Goal: Task Accomplishment & Management: Manage account settings

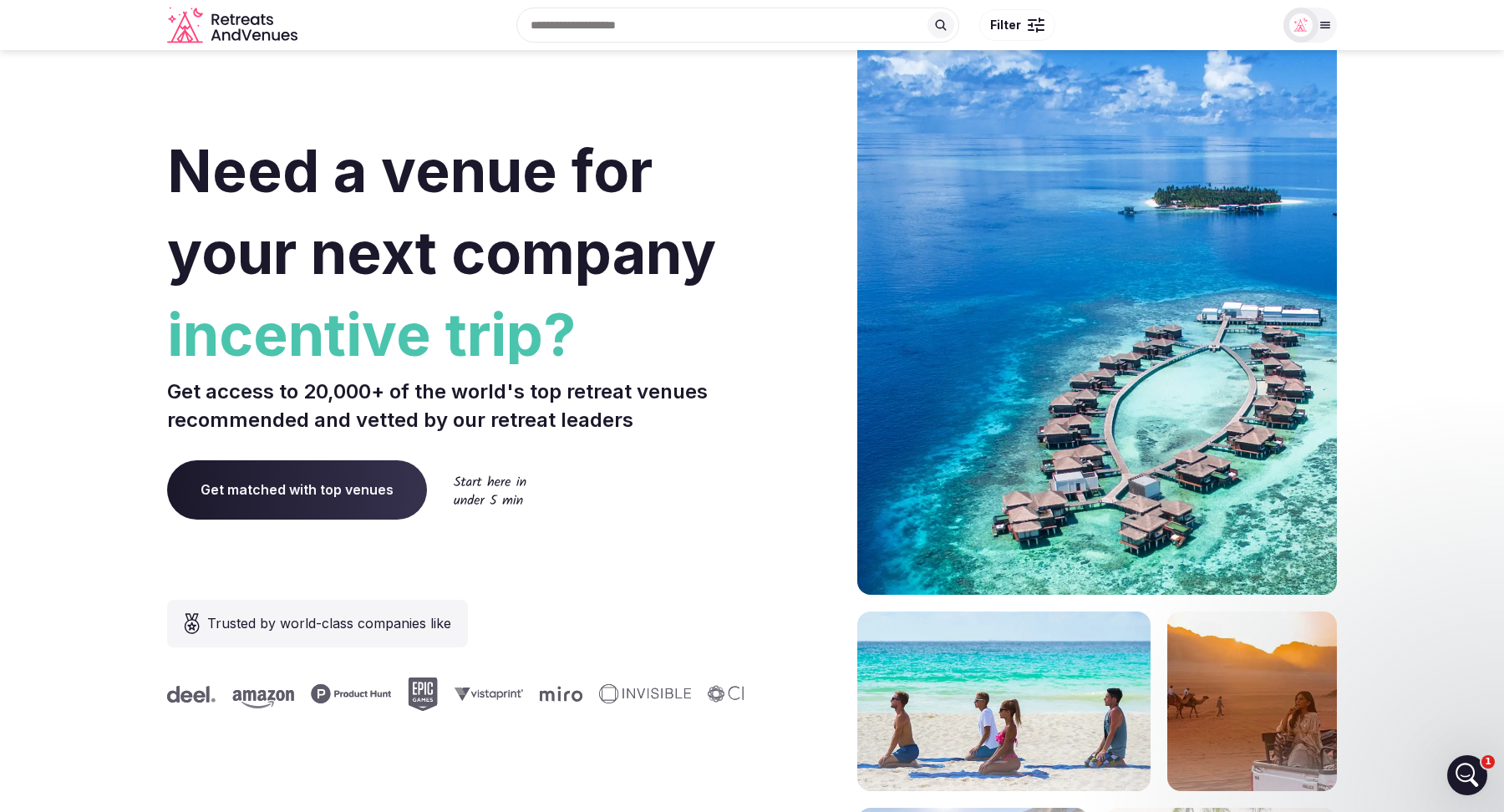
click at [1328, 15] on div at bounding box center [1309, 25] width 53 height 35
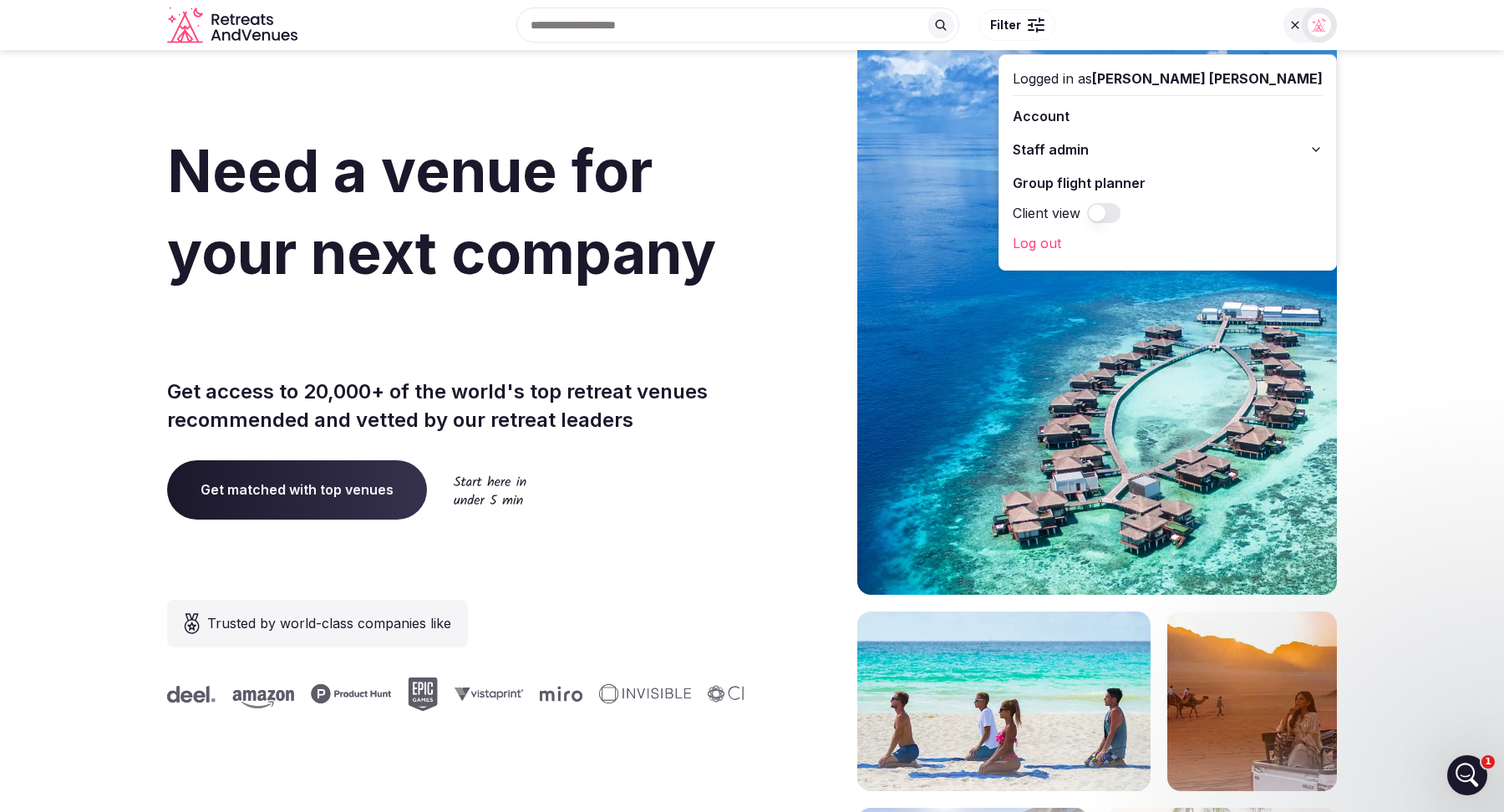
click at [1300, 155] on button "Staff admin" at bounding box center [1168, 150] width 310 height 27
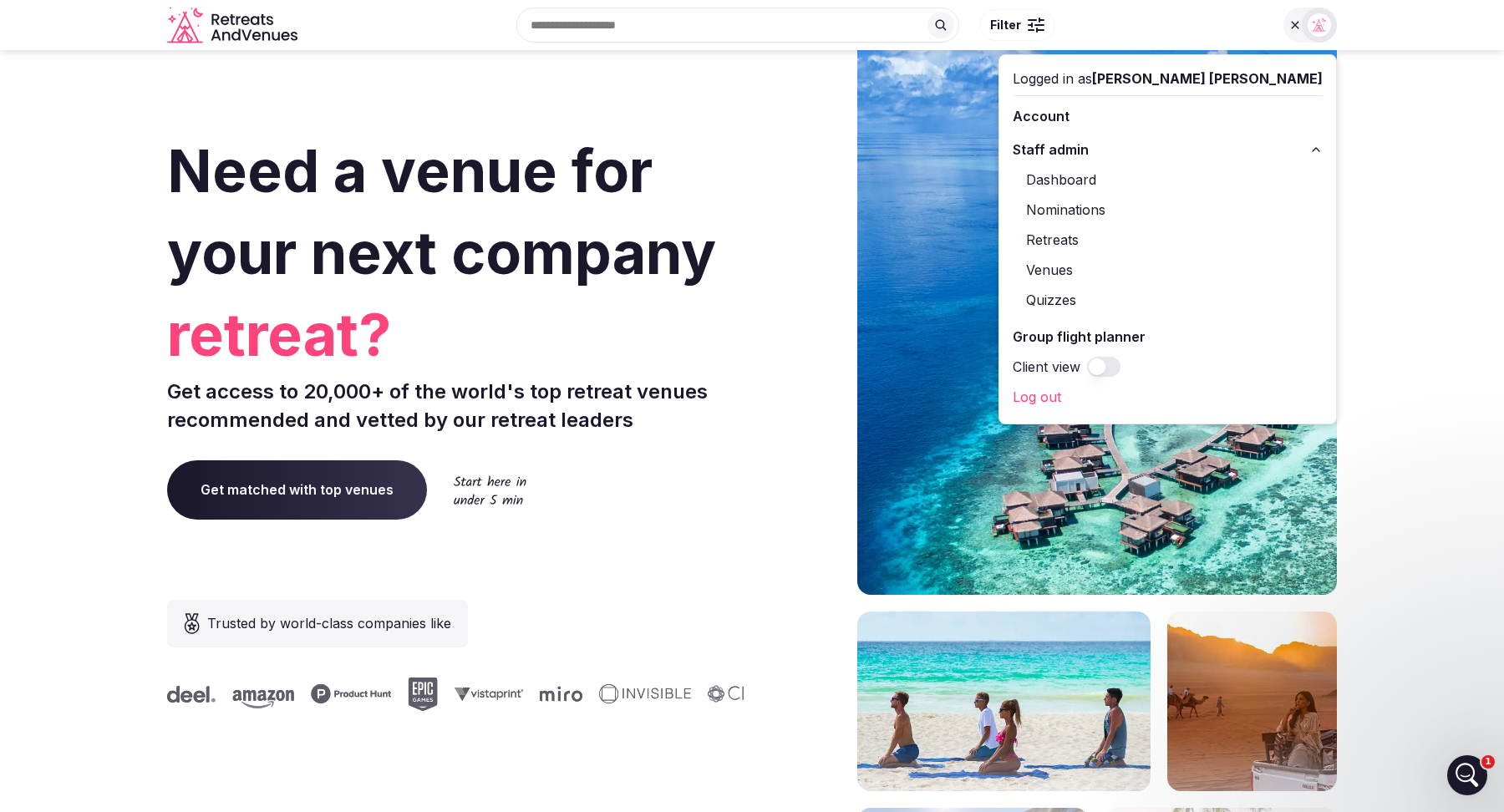
click at [1174, 268] on link "Venues" at bounding box center [1168, 270] width 310 height 27
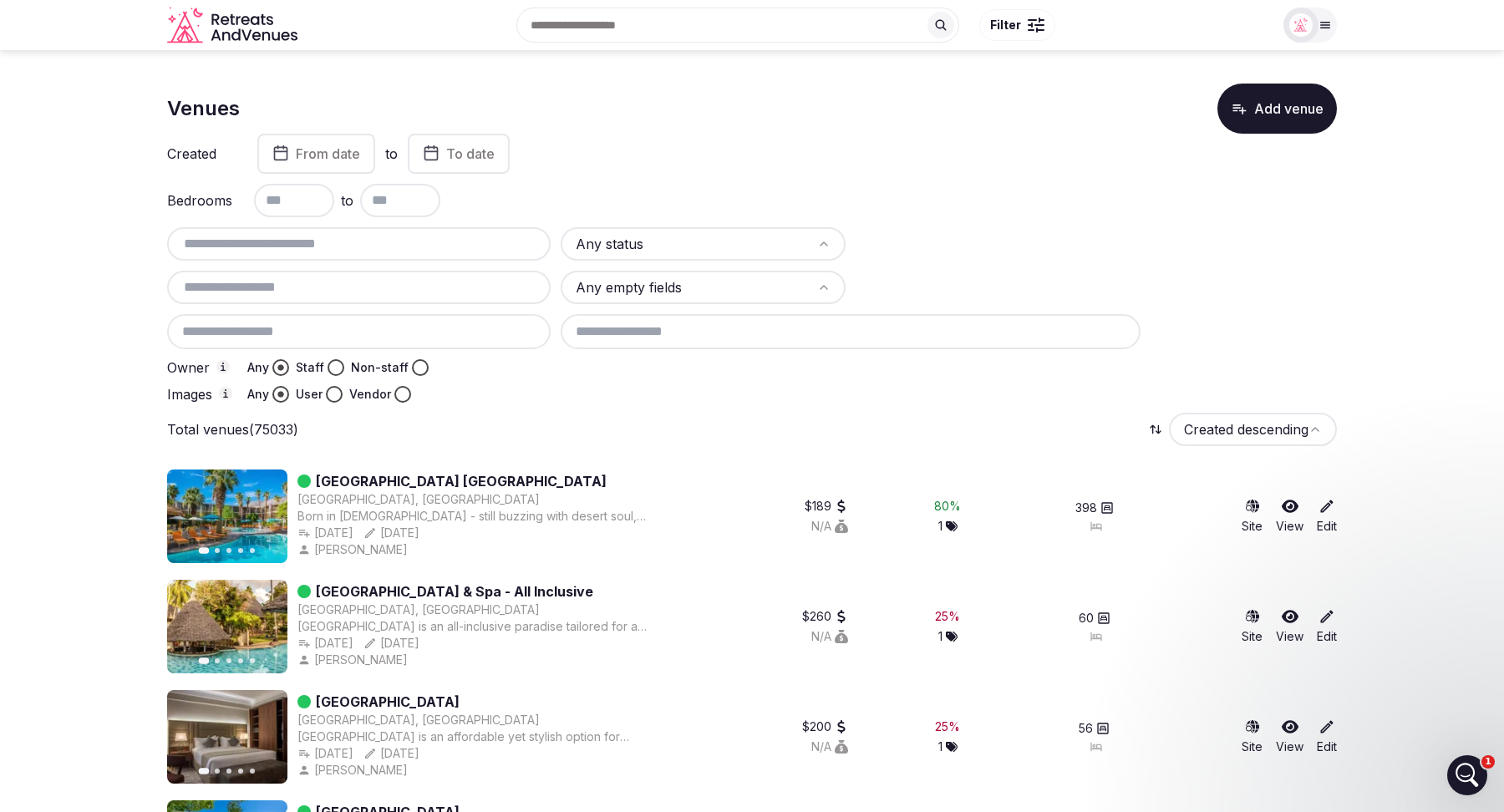
click at [1310, 20] on img at bounding box center [1301, 25] width 24 height 24
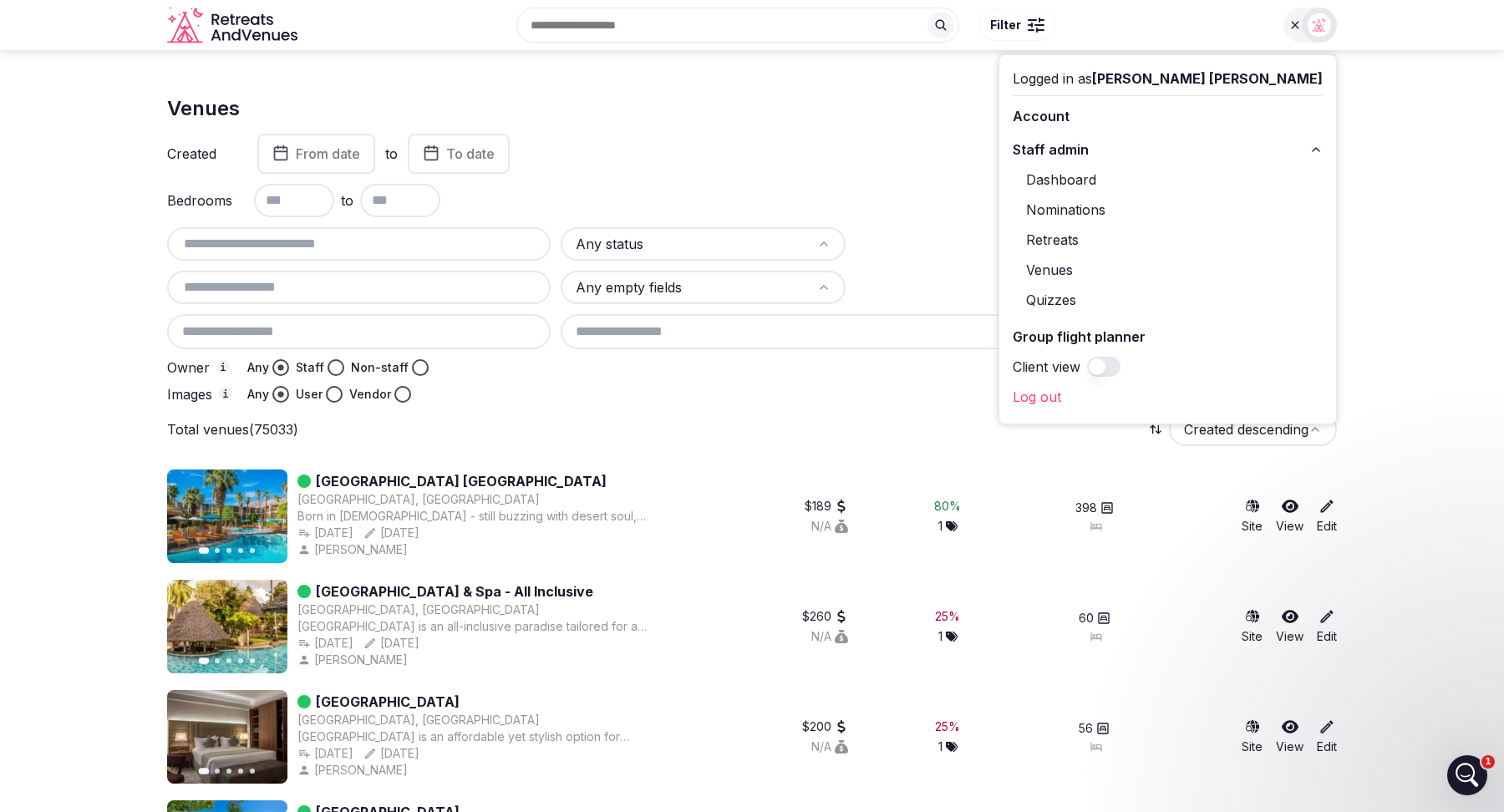
click at [1326, 511] on icon at bounding box center [1327, 506] width 17 height 17
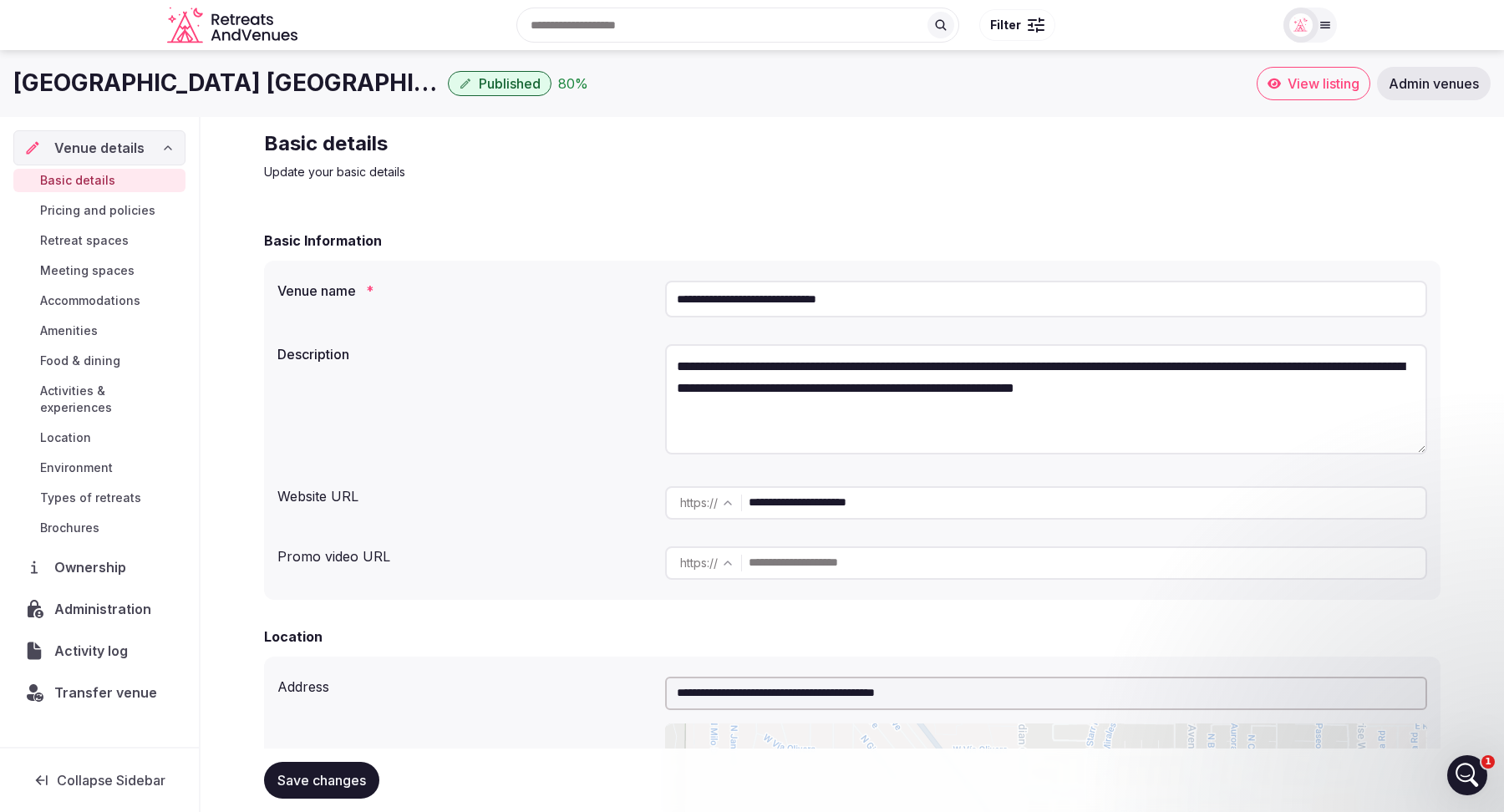
click at [111, 682] on span "Transfer venue" at bounding box center [105, 692] width 103 height 20
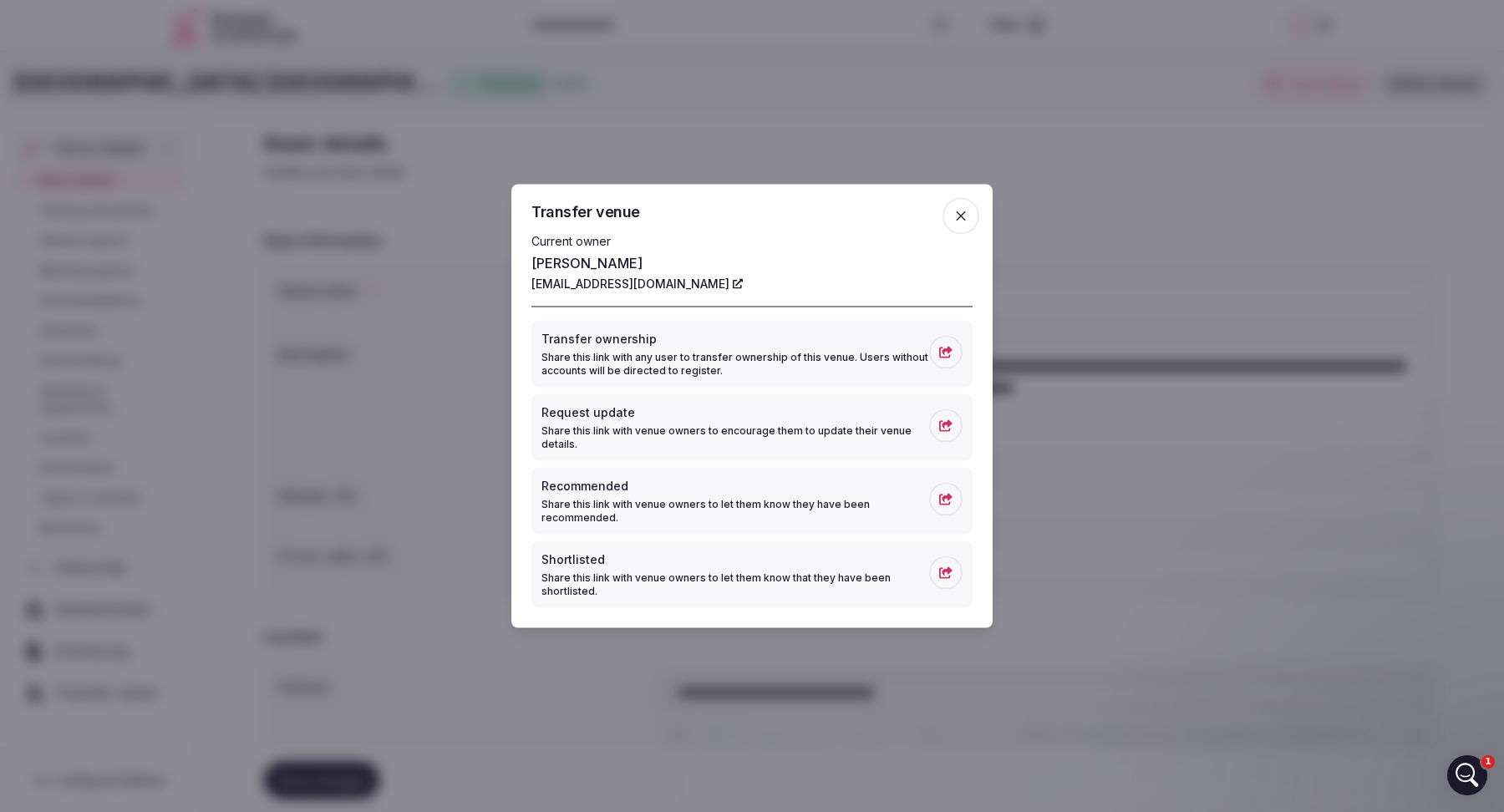
click at [949, 572] on icon at bounding box center [946, 572] width 13 height 12
click at [950, 218] on span "button" at bounding box center [961, 216] width 37 height 37
